Goal: Information Seeking & Learning: Learn about a topic

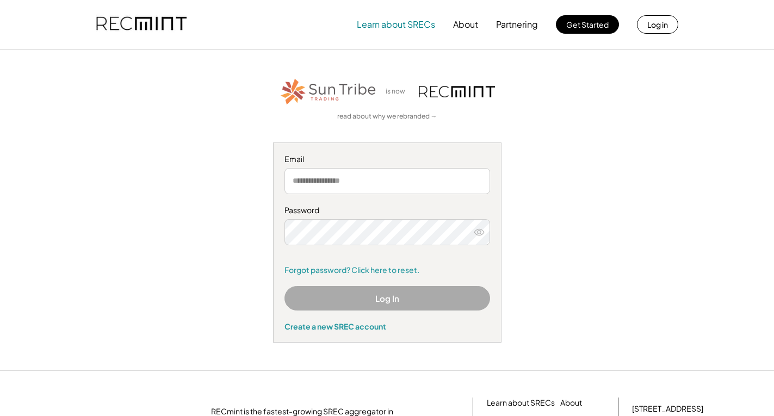
click at [412, 25] on button "Learn about SRECs" at bounding box center [396, 25] width 78 height 22
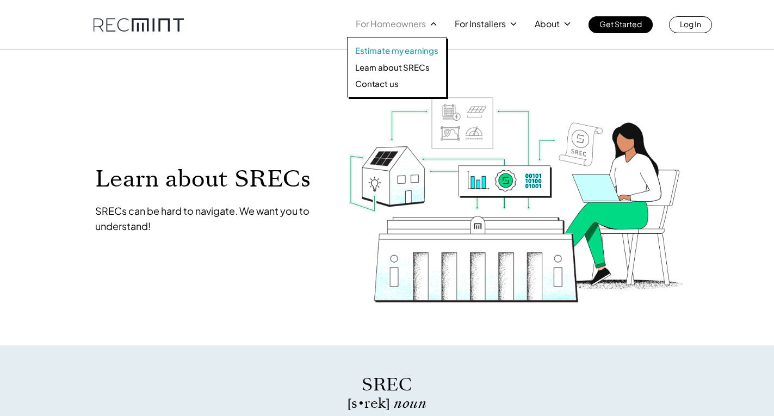
click at [417, 48] on p "Estimate my earnings" at bounding box center [396, 50] width 83 height 11
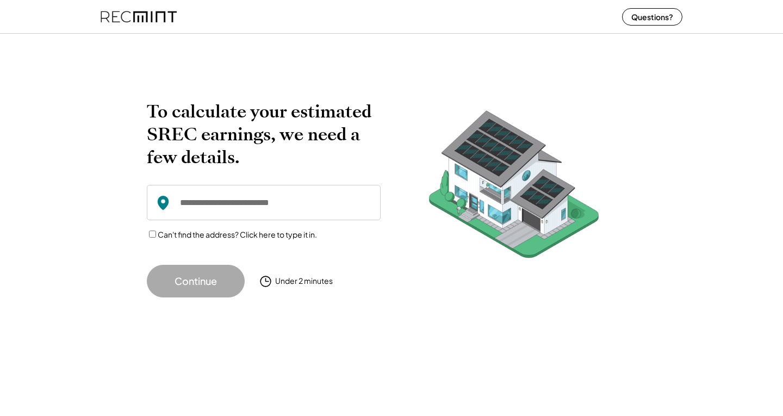
click at [260, 206] on input "input" at bounding box center [264, 202] width 234 height 35
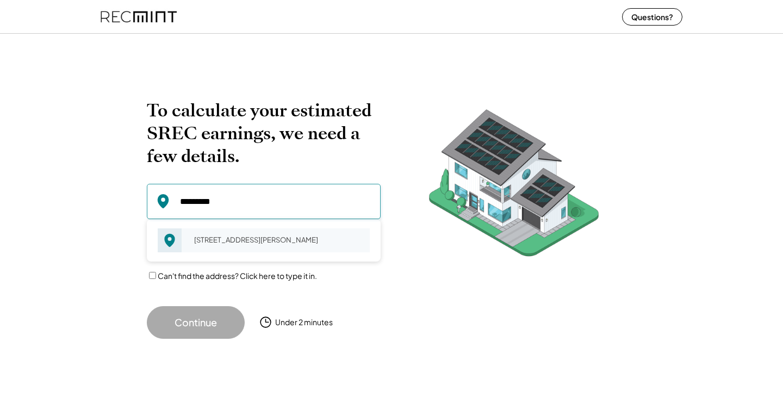
click at [220, 245] on div "5501 Monguy Rd Charles City, VA 23030" at bounding box center [278, 239] width 183 height 15
type input "**********"
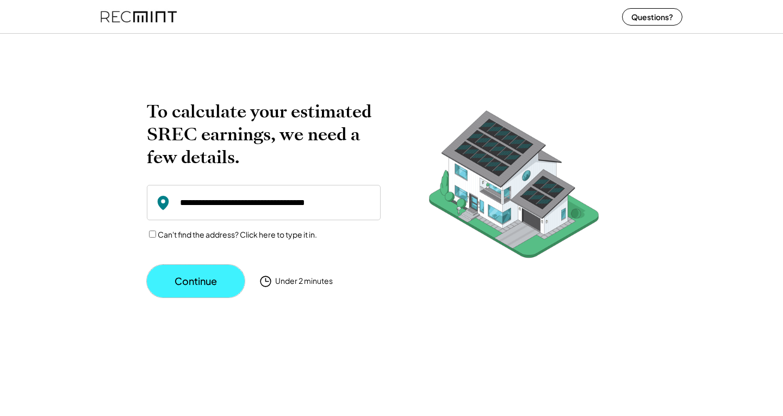
click at [189, 281] on button "Continue" at bounding box center [196, 281] width 98 height 33
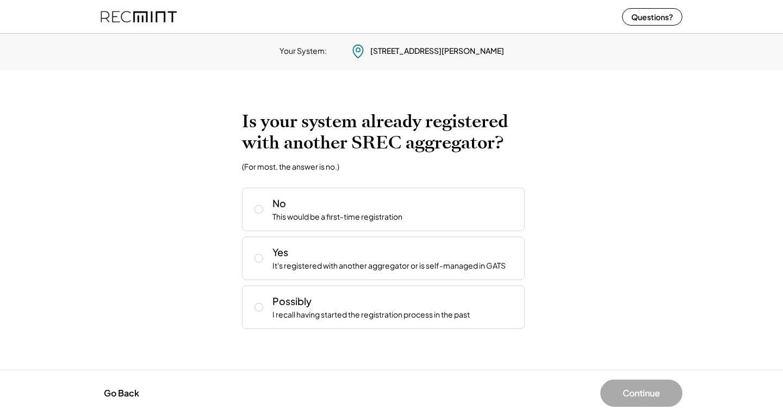
click at [146, 16] on img at bounding box center [139, 16] width 76 height 29
click at [119, 397] on button "Go Back" at bounding box center [122, 393] width 42 height 24
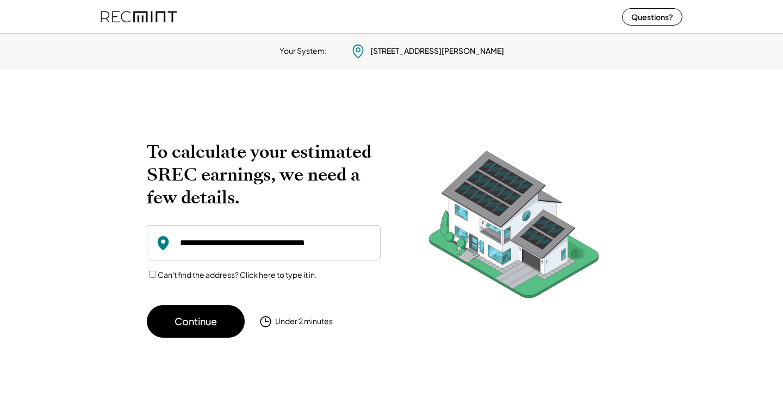
click at [156, 18] on img at bounding box center [139, 16] width 76 height 29
click at [665, 15] on button "Questions?" at bounding box center [652, 16] width 60 height 17
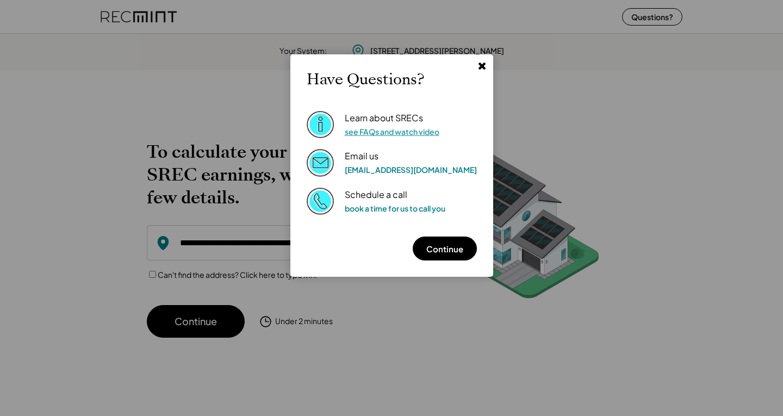
click at [404, 127] on link "see FAQs and watch video" at bounding box center [392, 132] width 95 height 10
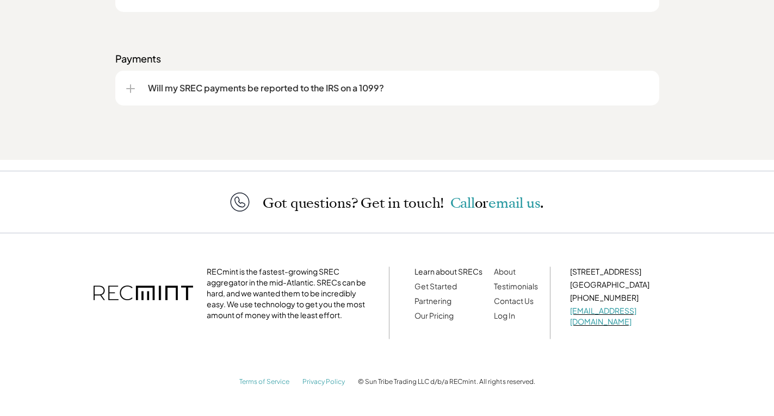
scroll to position [1650, 0]
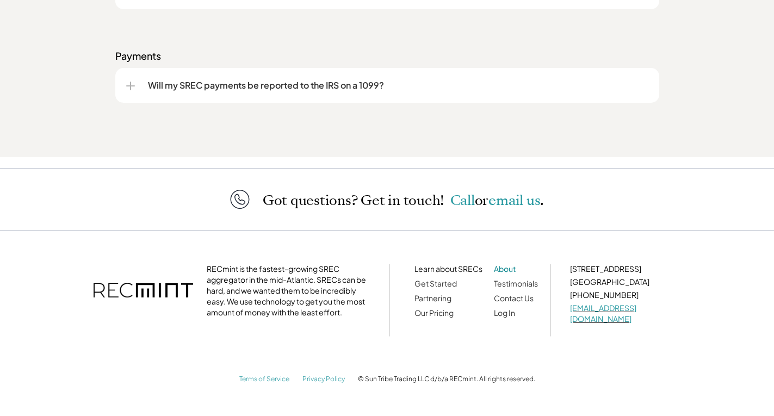
click at [507, 273] on link "About" at bounding box center [505, 269] width 22 height 10
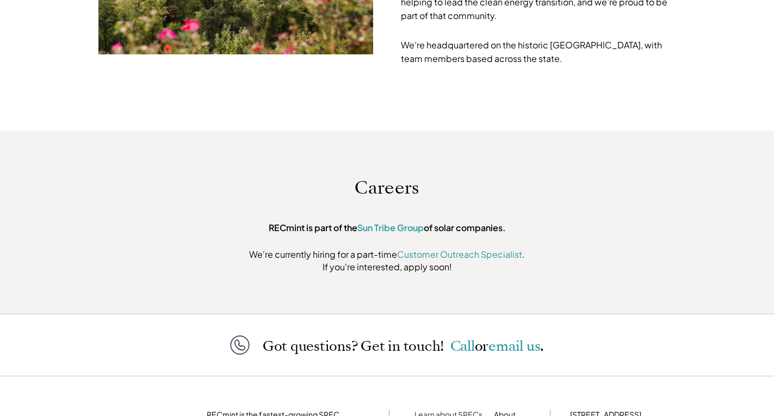
scroll to position [3354, 0]
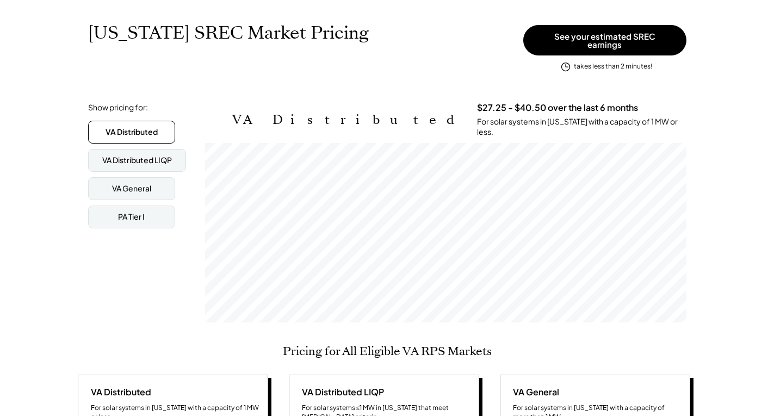
scroll to position [163, 0]
